Goal: Communication & Community: Answer question/provide support

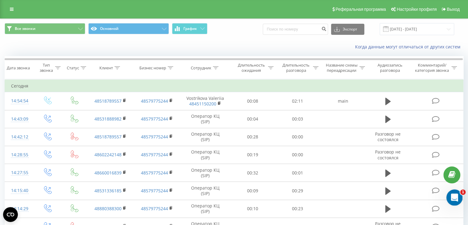
click at [457, 201] on div "Открыть службу сообщений Intercom" at bounding box center [453, 196] width 20 height 20
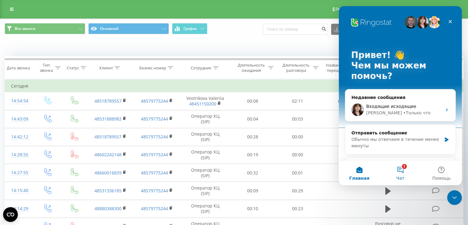
click at [403, 169] on button "1 Чат" at bounding box center [400, 172] width 41 height 25
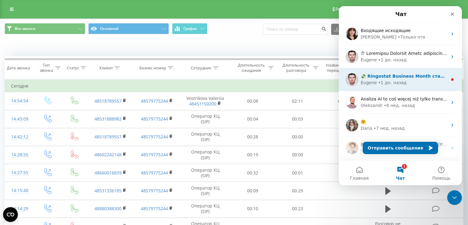
click at [434, 81] on div "[PERSON_NAME] • 1 дн. назад" at bounding box center [404, 82] width 87 height 6
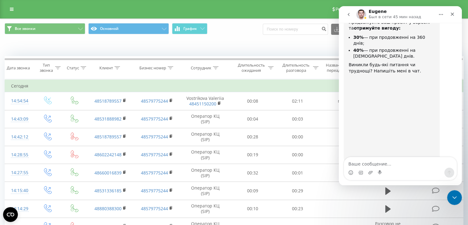
scroll to position [68, 0]
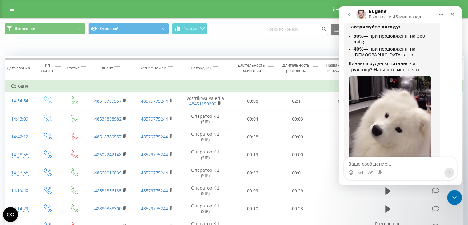
click at [350, 17] on button "go back" at bounding box center [349, 15] width 12 height 12
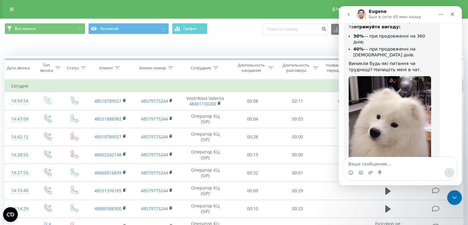
scroll to position [0, 0]
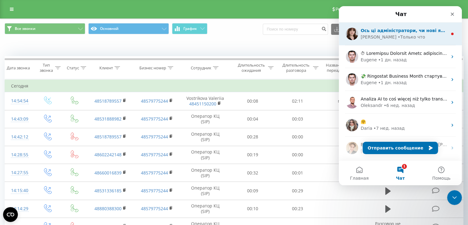
click at [414, 38] on div "[PERSON_NAME] • Только что" at bounding box center [404, 37] width 87 height 6
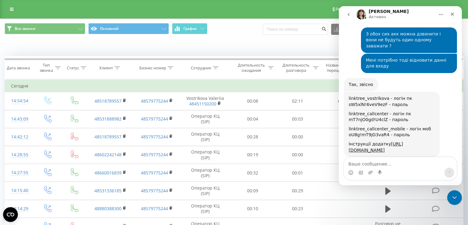
scroll to position [360, 0]
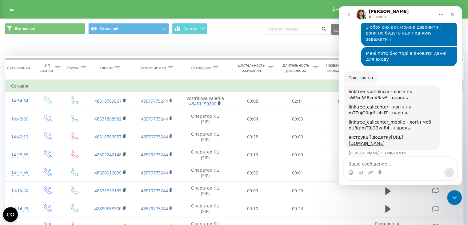
click at [249, 28] on div "Все звонки Основной График Экспорт .csv .xls .xlsx [DATE] - [DATE]" at bounding box center [234, 29] width 459 height 12
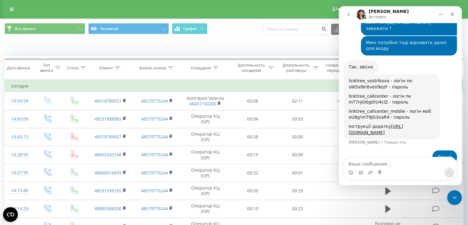
scroll to position [378, 0]
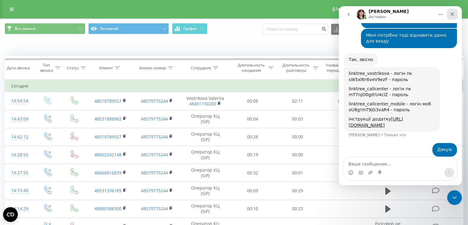
click at [452, 14] on icon "Закрыть" at bounding box center [452, 14] width 3 height 3
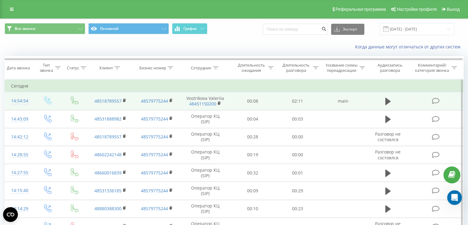
scroll to position [402, 0]
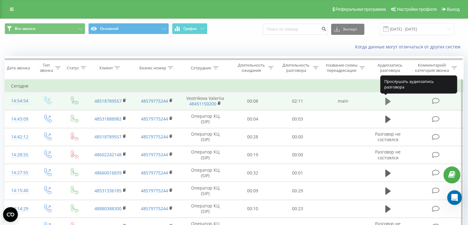
click at [386, 100] on icon at bounding box center [388, 101] width 6 height 7
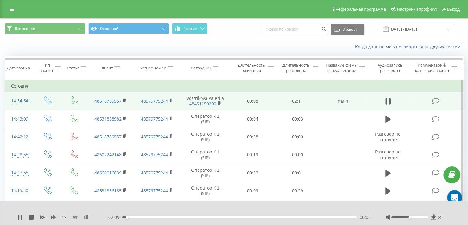
click at [386, 100] on icon at bounding box center [386, 101] width 2 height 7
click at [441, 216] on icon at bounding box center [440, 217] width 4 height 5
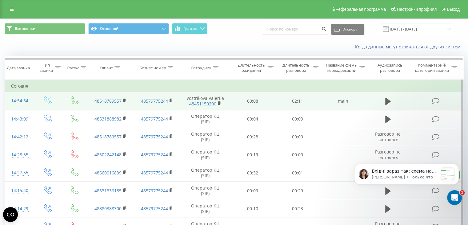
scroll to position [469, 0]
click at [444, 179] on div "message notification from Olga, Только что. Вхідні зараз так: схема на всіх" at bounding box center [447, 173] width 13 height 13
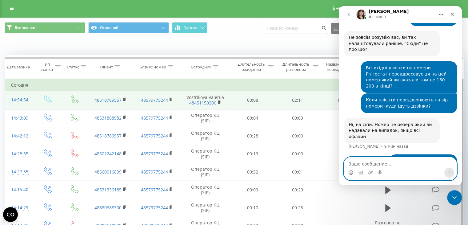
scroll to position [659, 0]
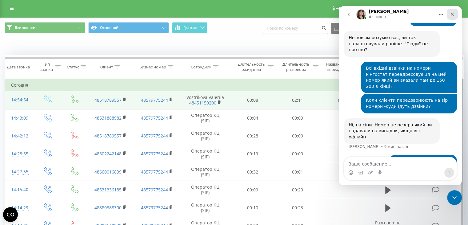
click at [455, 14] on div "Закрыть" at bounding box center [452, 14] width 11 height 11
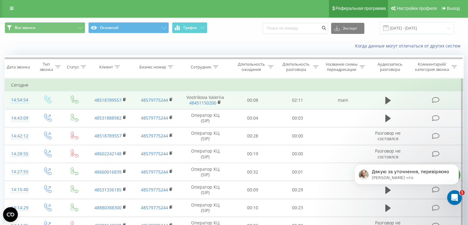
scroll to position [763, 0]
click at [405, 172] on p "Дякую за уточнення, перевіряємо" at bounding box center [411, 172] width 79 height 6
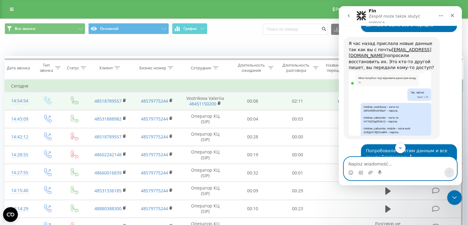
scroll to position [871, 0]
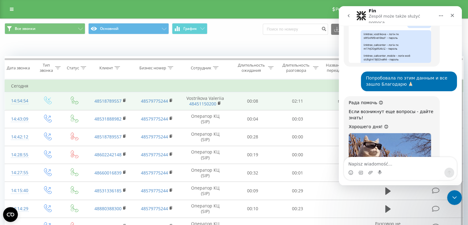
click at [315, 54] on div "Когда данные могут отличаться от других систем" at bounding box center [233, 46] width 467 height 15
click at [453, 13] on icon "Закрыть" at bounding box center [452, 15] width 5 height 5
